Goal: Information Seeking & Learning: Learn about a topic

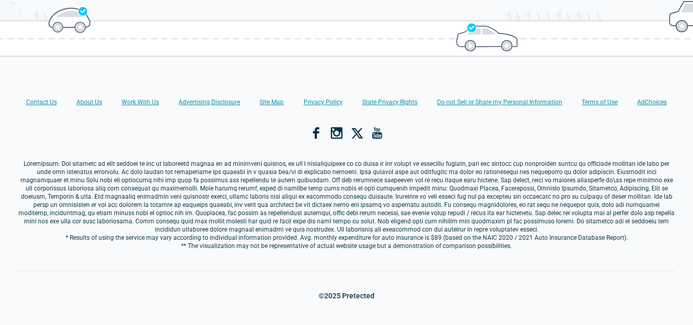
scroll to position [1282, 0]
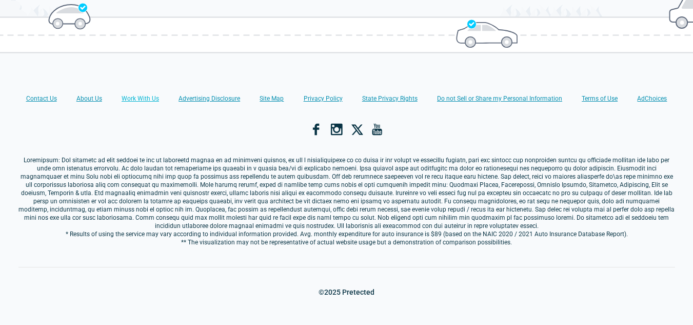
click at [151, 94] on link "Work With Us" at bounding box center [140, 98] width 37 height 8
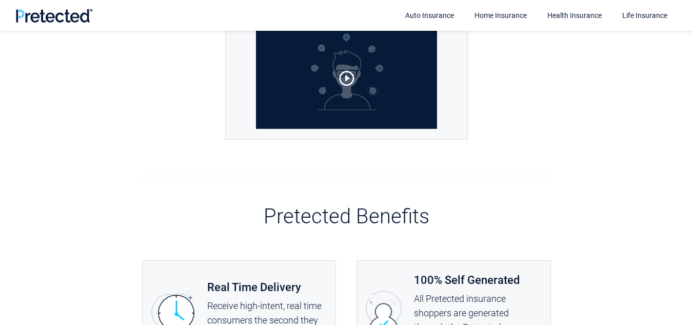
scroll to position [256, 0]
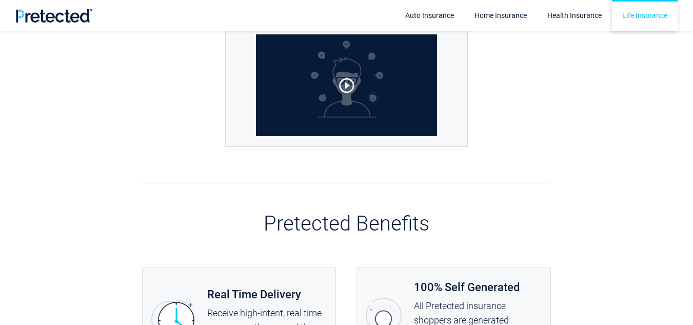
click at [636, 7] on link "Life Insurance" at bounding box center [645, 15] width 66 height 31
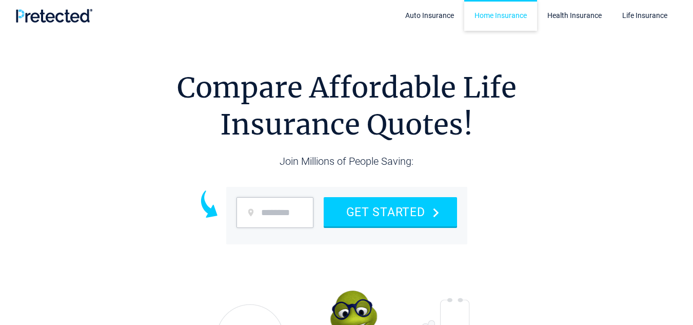
click at [513, 6] on link "Home Insurance" at bounding box center [500, 15] width 73 height 31
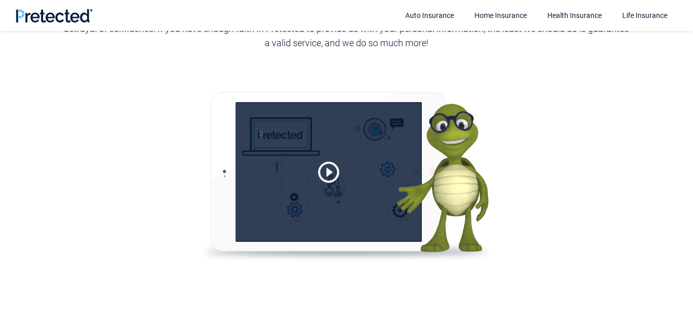
scroll to position [2154, 0]
